Goal: Use online tool/utility: Utilize a website feature to perform a specific function

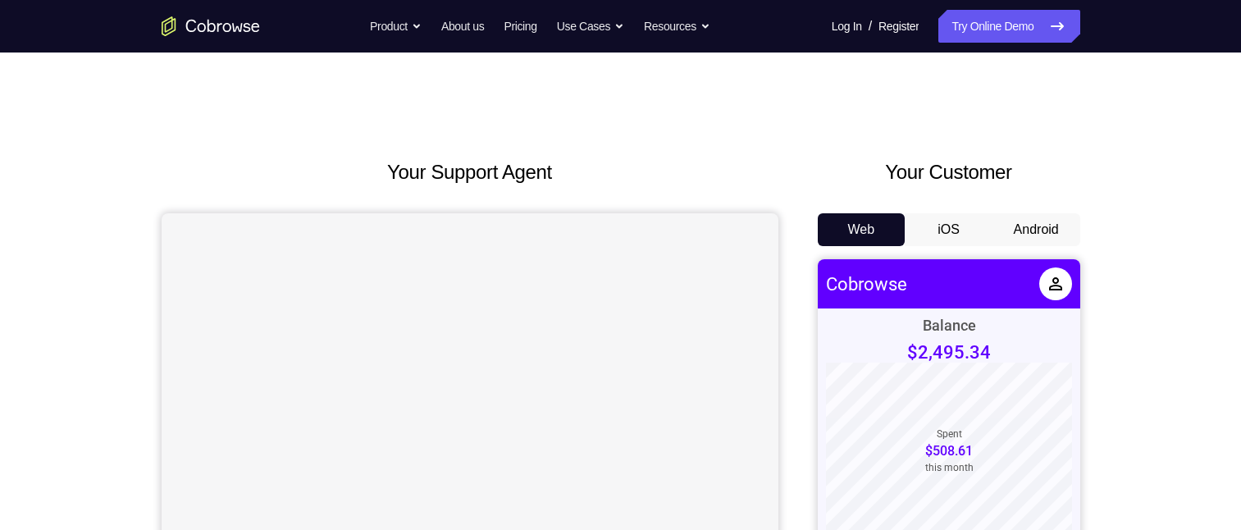
click at [1033, 236] on button "Android" at bounding box center [1037, 229] width 88 height 33
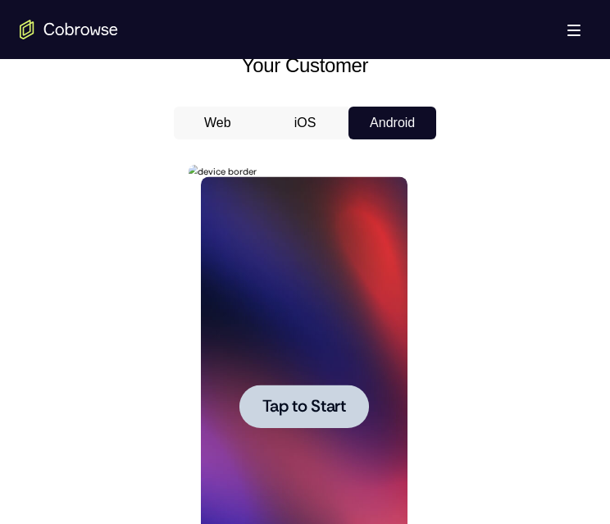
scroll to position [903, 0]
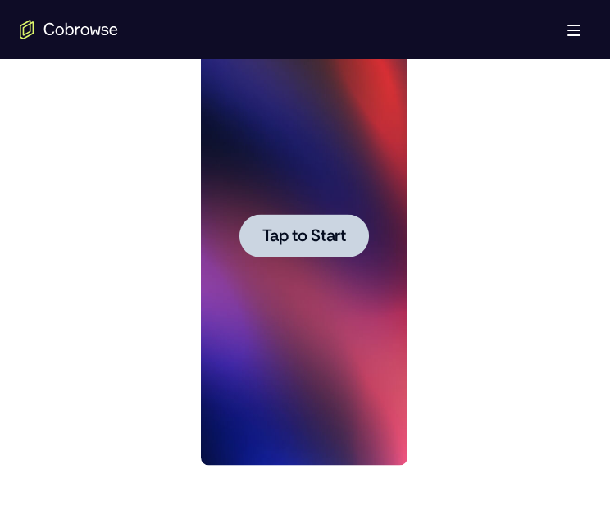
click at [298, 244] on span "Tap to Start" at bounding box center [304, 236] width 84 height 16
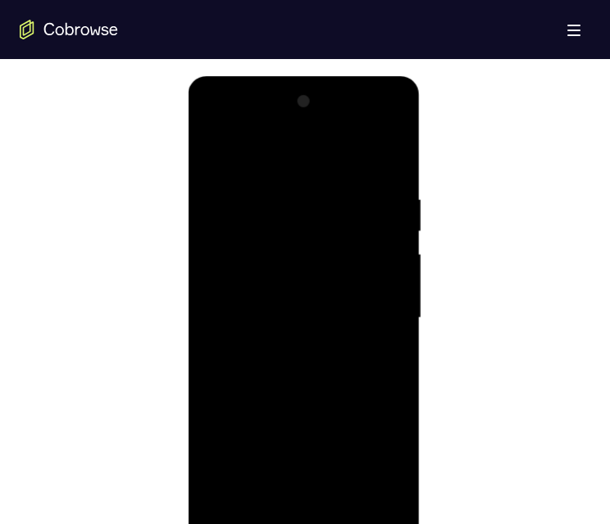
scroll to position [985, 0]
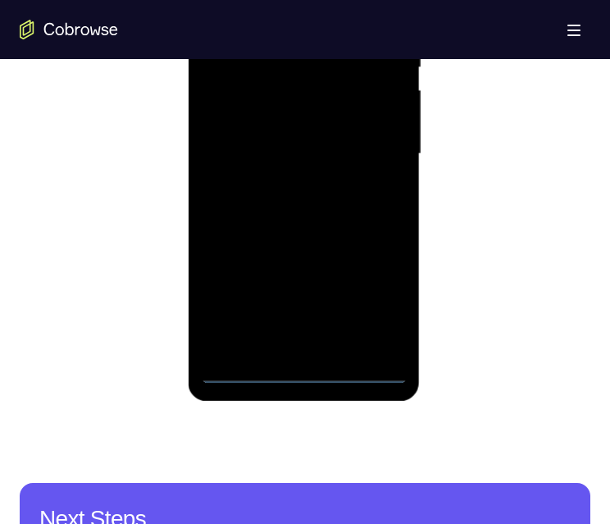
click at [300, 371] on div at bounding box center [303, 154] width 207 height 459
click at [304, 368] on div at bounding box center [303, 154] width 207 height 459
click at [378, 299] on div at bounding box center [303, 154] width 207 height 459
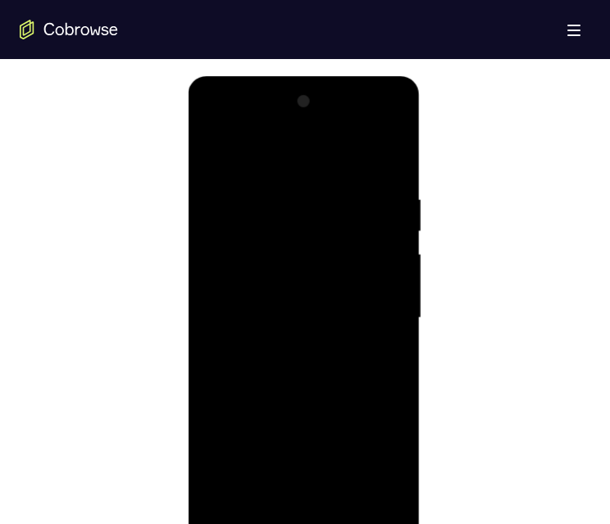
click at [280, 159] on div at bounding box center [303, 318] width 207 height 459
click at [371, 307] on div at bounding box center [303, 318] width 207 height 459
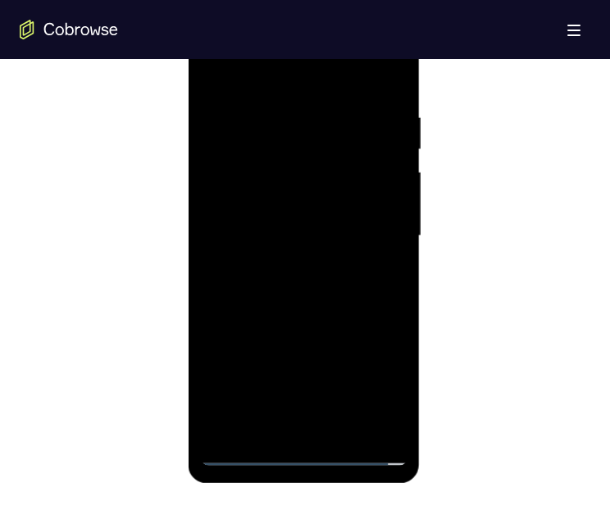
click at [287, 423] on div at bounding box center [303, 236] width 207 height 459
drag, startPoint x: 285, startPoint y: 429, endPoint x: 479, endPoint y: 491, distance: 204.0
click at [285, 430] on div at bounding box center [303, 236] width 207 height 459
click at [213, 71] on div at bounding box center [303, 236] width 207 height 459
click at [281, 220] on div at bounding box center [303, 236] width 207 height 459
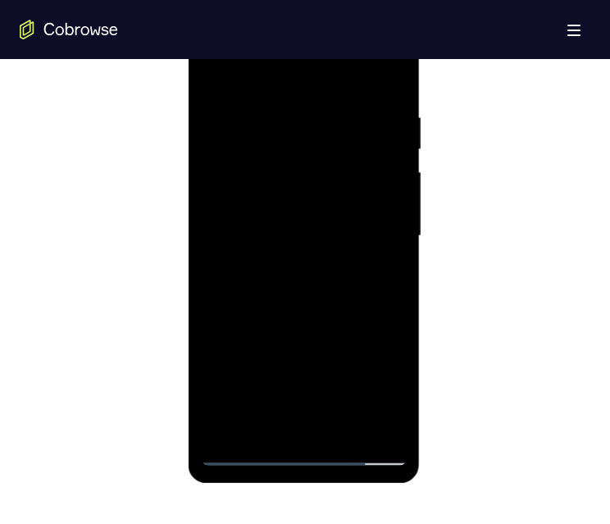
click at [286, 194] on div at bounding box center [303, 236] width 207 height 459
click at [266, 167] on div at bounding box center [303, 236] width 207 height 459
click at [270, 183] on div at bounding box center [303, 236] width 207 height 459
click at [247, 222] on div at bounding box center [303, 236] width 207 height 459
click at [255, 235] on div at bounding box center [303, 236] width 207 height 459
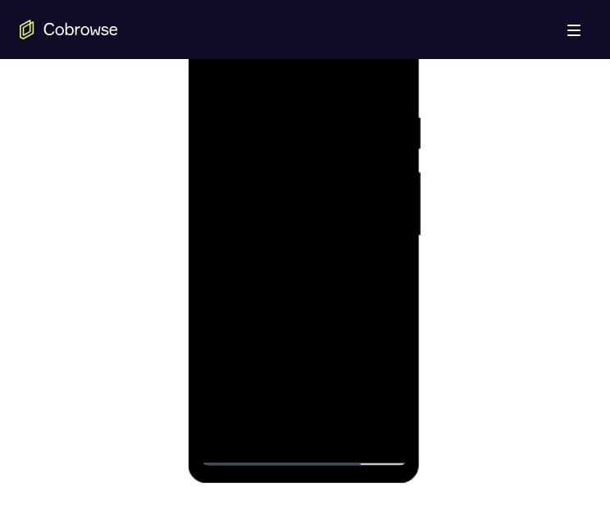
click at [255, 235] on div at bounding box center [303, 236] width 207 height 459
click at [255, 233] on div at bounding box center [303, 236] width 207 height 459
click at [223, 228] on div at bounding box center [303, 236] width 207 height 459
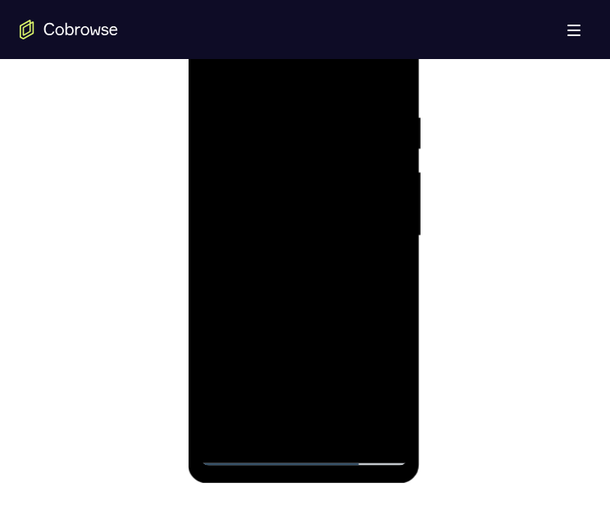
click at [223, 228] on div at bounding box center [303, 236] width 207 height 459
click at [304, 208] on div at bounding box center [303, 236] width 207 height 459
click at [313, 305] on div at bounding box center [303, 236] width 207 height 459
click at [289, 197] on div at bounding box center [303, 236] width 207 height 459
click at [339, 203] on div at bounding box center [303, 236] width 207 height 459
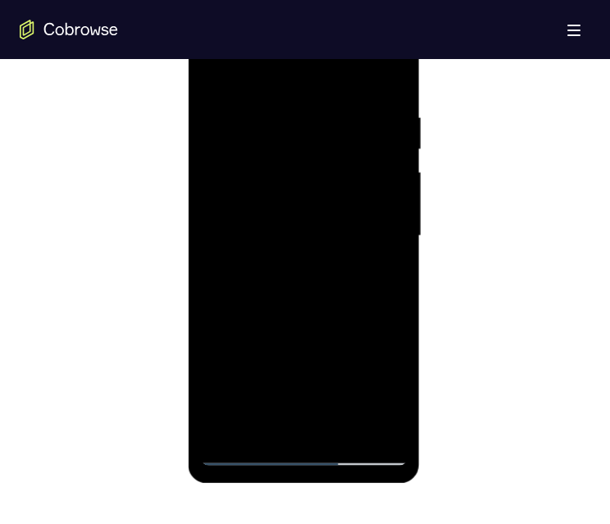
click at [295, 280] on div at bounding box center [303, 236] width 207 height 459
click at [292, 230] on div at bounding box center [303, 236] width 207 height 459
click at [352, 210] on div at bounding box center [303, 236] width 207 height 459
click at [298, 283] on div at bounding box center [303, 236] width 207 height 459
click at [303, 228] on div at bounding box center [303, 236] width 207 height 459
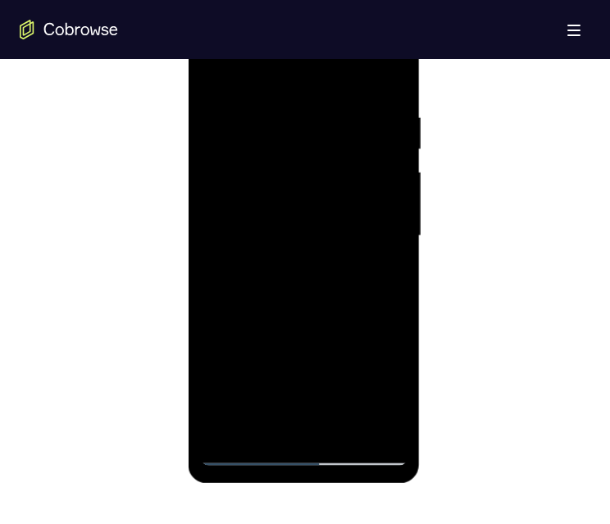
click at [299, 208] on div at bounding box center [303, 236] width 207 height 459
click at [287, 259] on div at bounding box center [303, 236] width 207 height 459
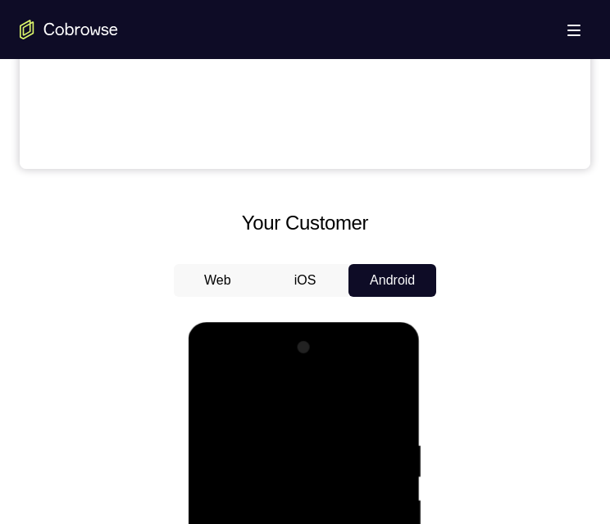
scroll to position [1067, 0]
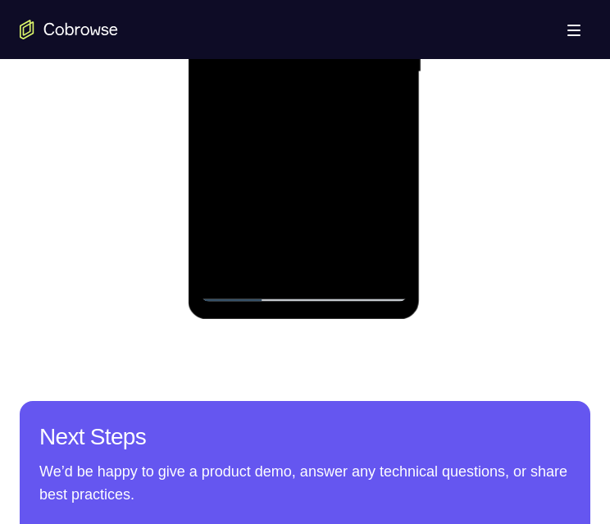
click at [304, 167] on div at bounding box center [303, 71] width 207 height 459
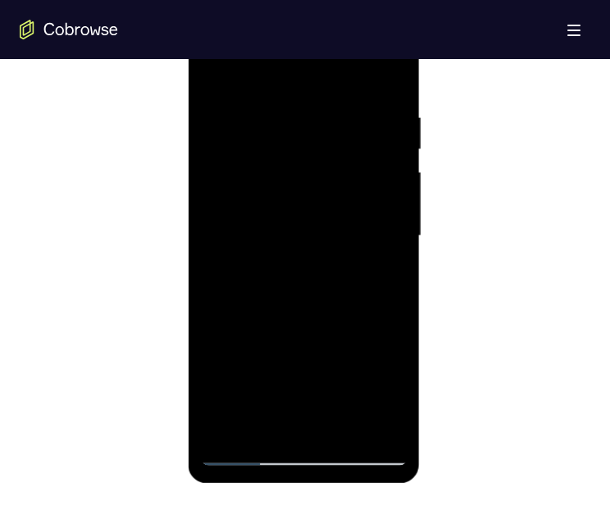
click at [209, 69] on div at bounding box center [303, 236] width 207 height 459
click at [293, 219] on div at bounding box center [303, 236] width 207 height 459
click at [260, 168] on div at bounding box center [303, 236] width 207 height 459
click at [309, 158] on div at bounding box center [303, 236] width 207 height 459
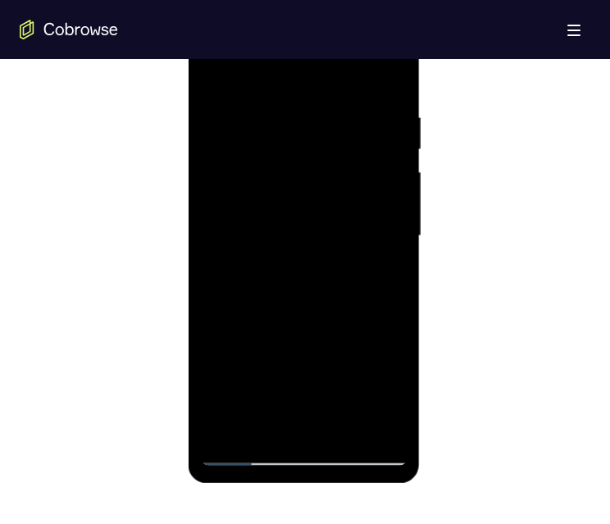
click at [309, 158] on div at bounding box center [303, 236] width 207 height 459
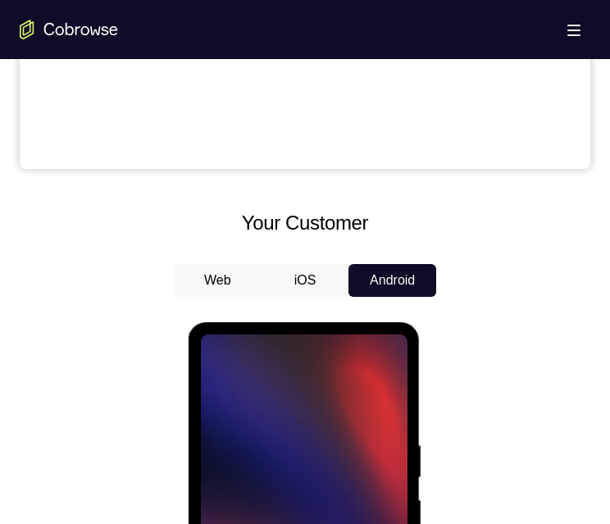
scroll to position [985, 0]
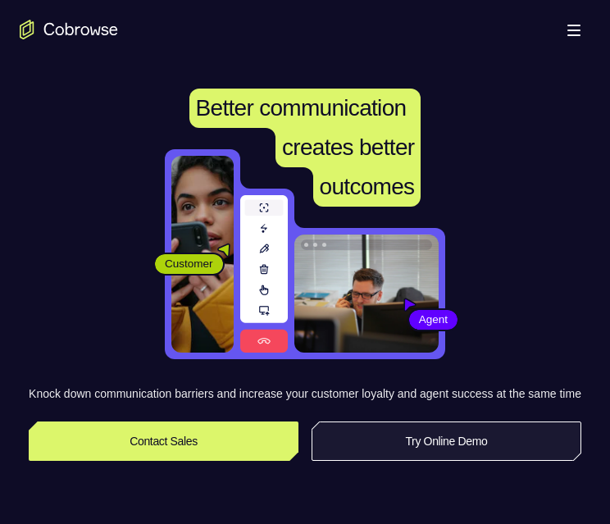
click at [464, 461] on link "Try Online Demo" at bounding box center [447, 441] width 270 height 39
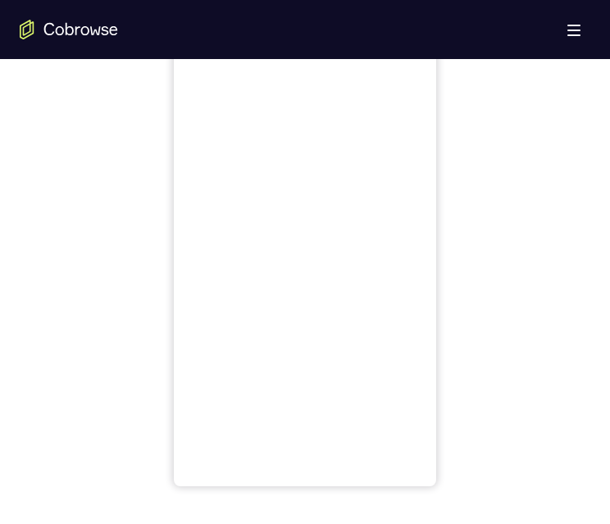
scroll to position [738, 0]
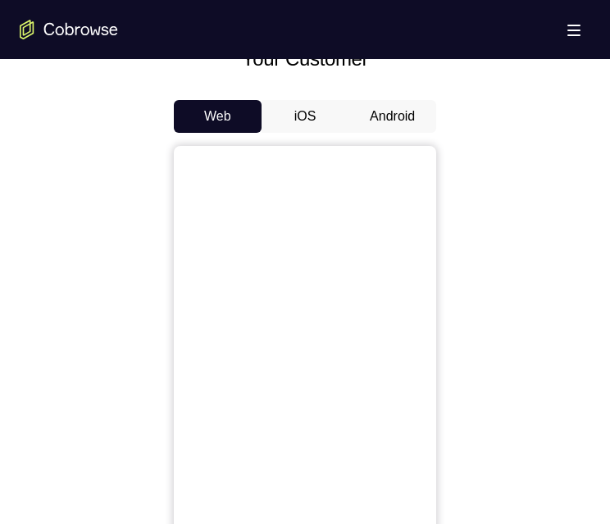
click at [394, 118] on button "Android" at bounding box center [393, 116] width 88 height 33
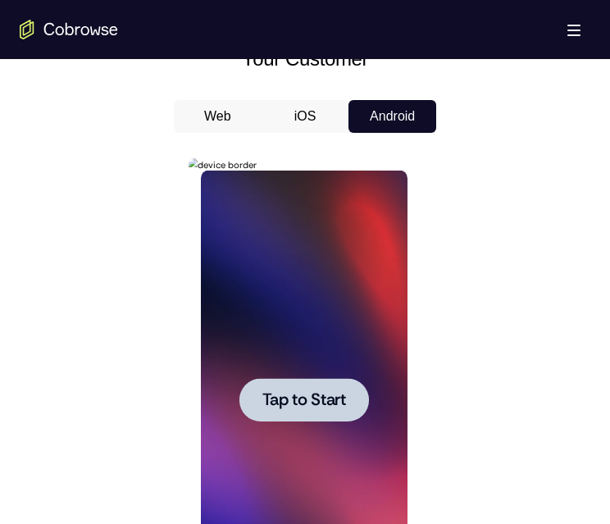
scroll to position [0, 0]
click at [276, 400] on span "Tap to Start" at bounding box center [304, 400] width 84 height 16
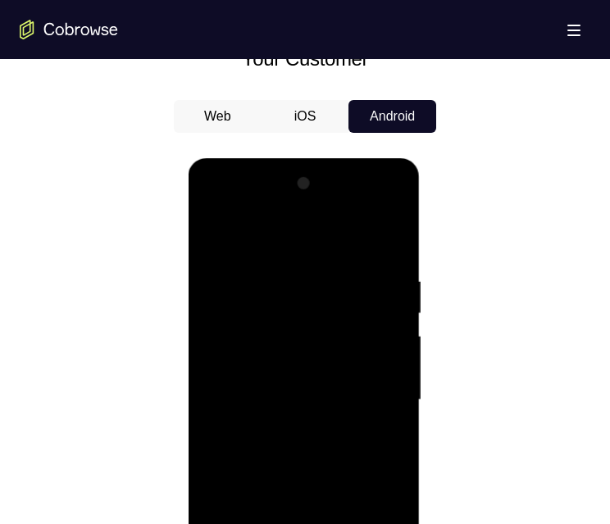
scroll to position [1067, 0]
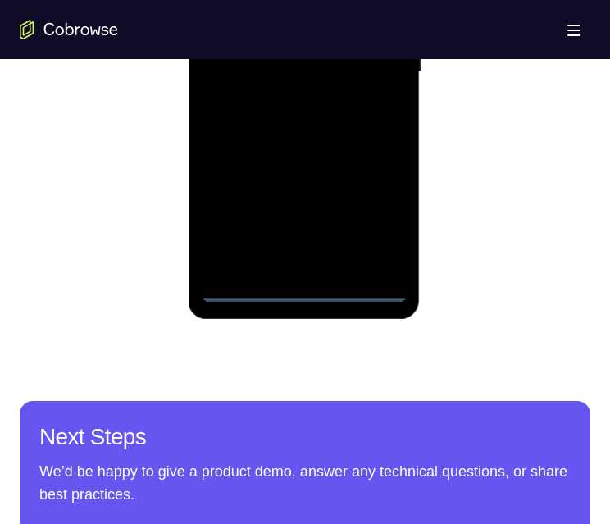
click at [299, 286] on div at bounding box center [303, 71] width 207 height 459
click at [380, 222] on div at bounding box center [303, 71] width 207 height 459
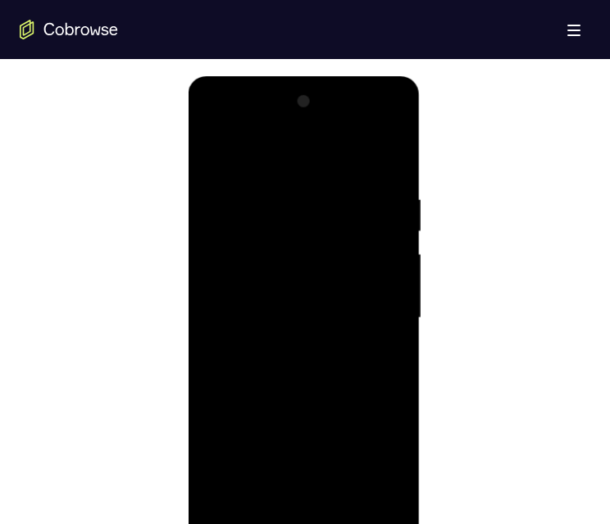
scroll to position [903, 0]
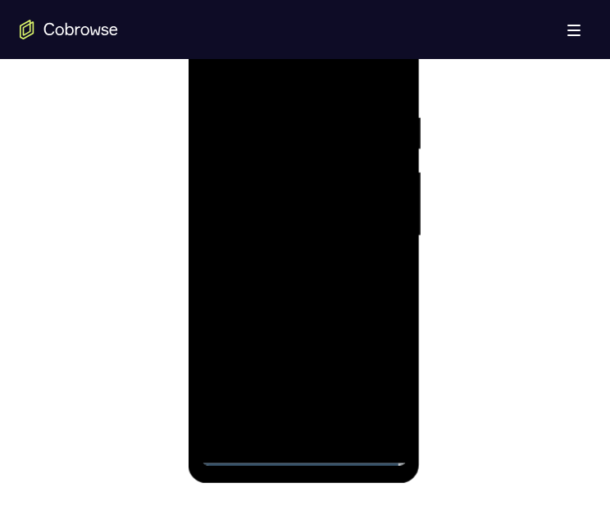
click at [378, 382] on div at bounding box center [303, 236] width 207 height 459
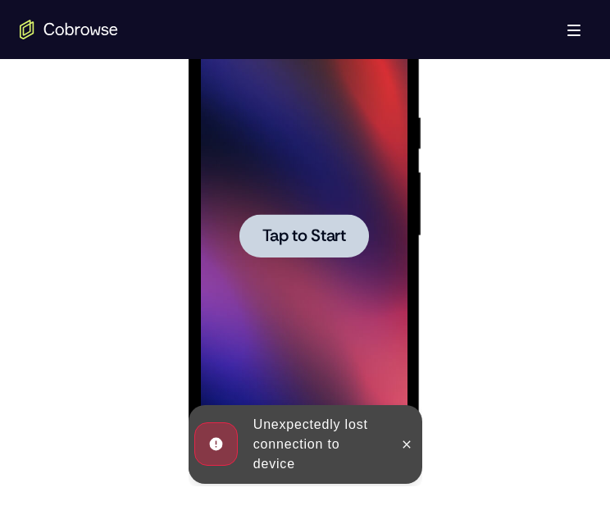
click at [331, 239] on span "Tap to Start" at bounding box center [304, 236] width 84 height 16
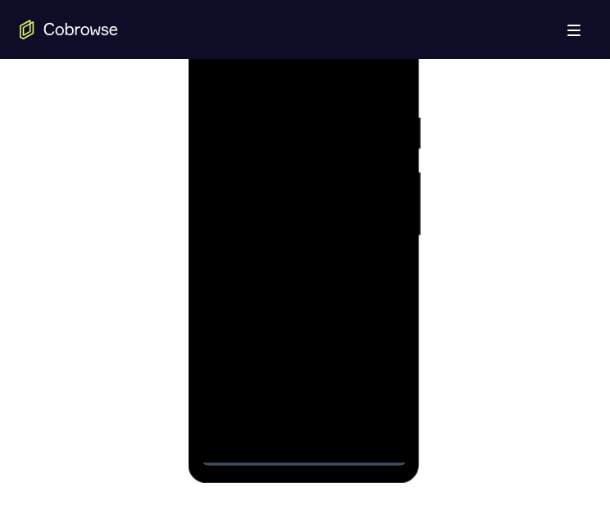
drag, startPoint x: 299, startPoint y: 454, endPoint x: 439, endPoint y: 367, distance: 165.1
click at [299, 454] on div at bounding box center [303, 236] width 207 height 459
click at [381, 381] on div at bounding box center [303, 236] width 207 height 459
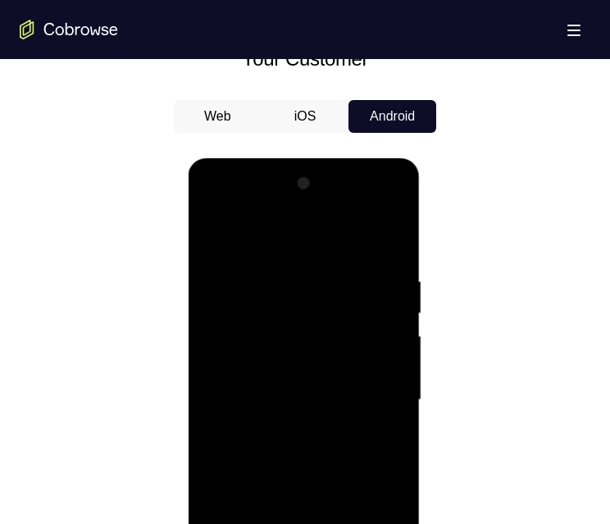
click at [283, 242] on div at bounding box center [303, 400] width 207 height 459
click at [318, 307] on div at bounding box center [303, 400] width 207 height 459
click at [268, 315] on div at bounding box center [303, 400] width 207 height 459
click at [279, 301] on div at bounding box center [303, 400] width 207 height 459
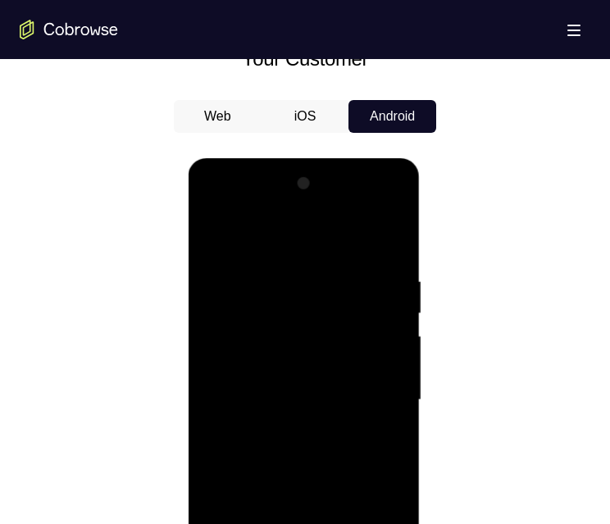
click at [279, 301] on div at bounding box center [303, 400] width 207 height 459
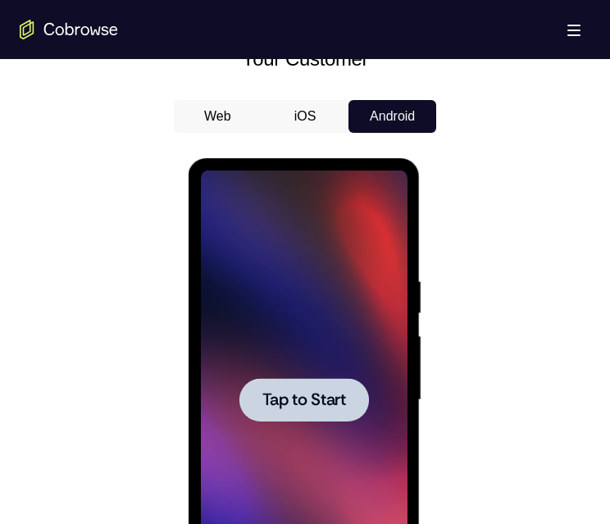
click at [299, 399] on span "Tap to Start" at bounding box center [304, 400] width 84 height 16
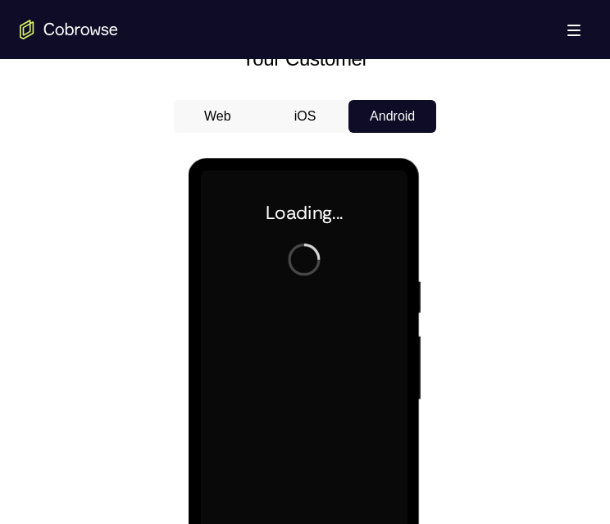
scroll to position [820, 0]
